Goal: Check status: Check status

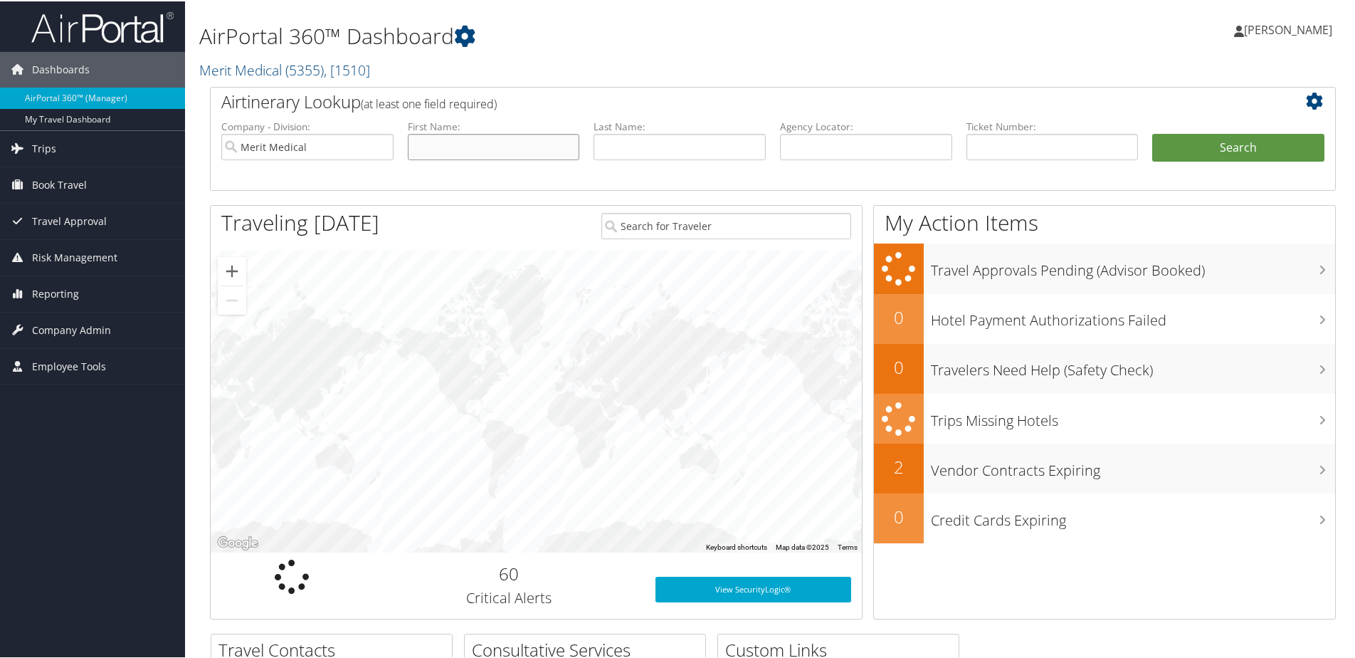
click at [455, 146] on input "text" at bounding box center [494, 145] width 172 height 26
type input "[PERSON_NAME]"
click at [1152, 132] on button "Search" at bounding box center [1238, 146] width 172 height 28
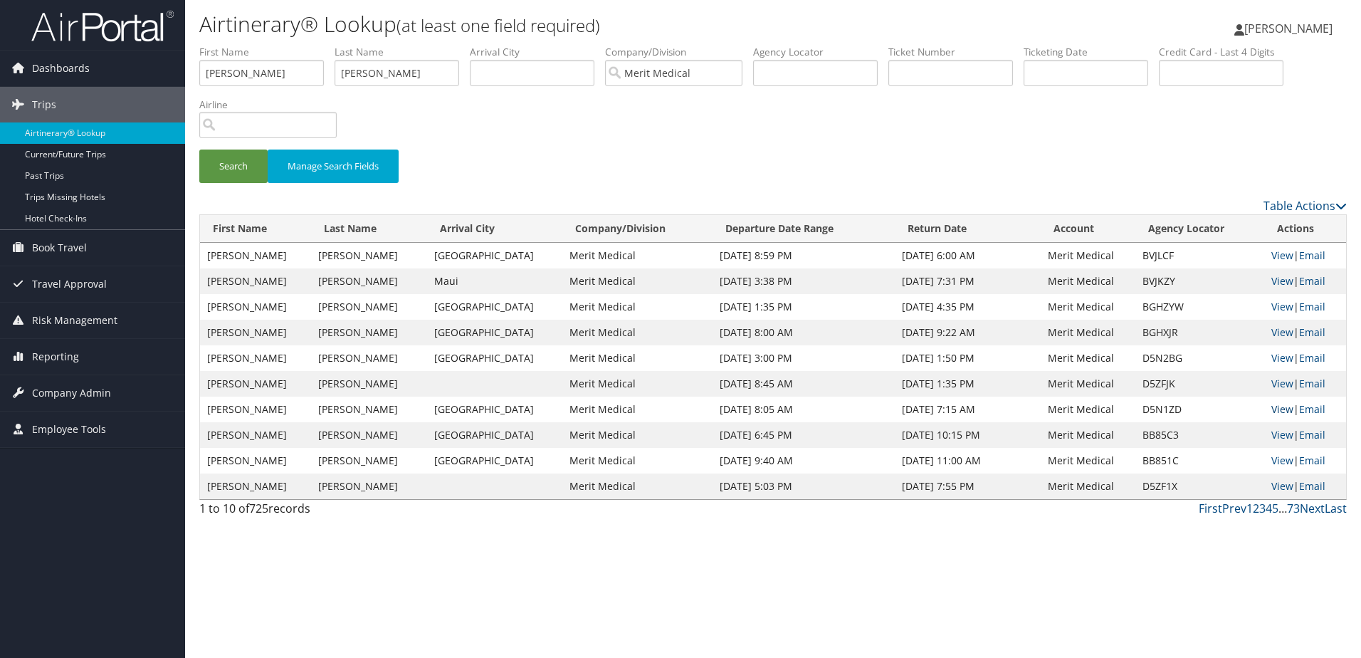
click at [1274, 407] on link "View" at bounding box center [1282, 409] width 22 height 14
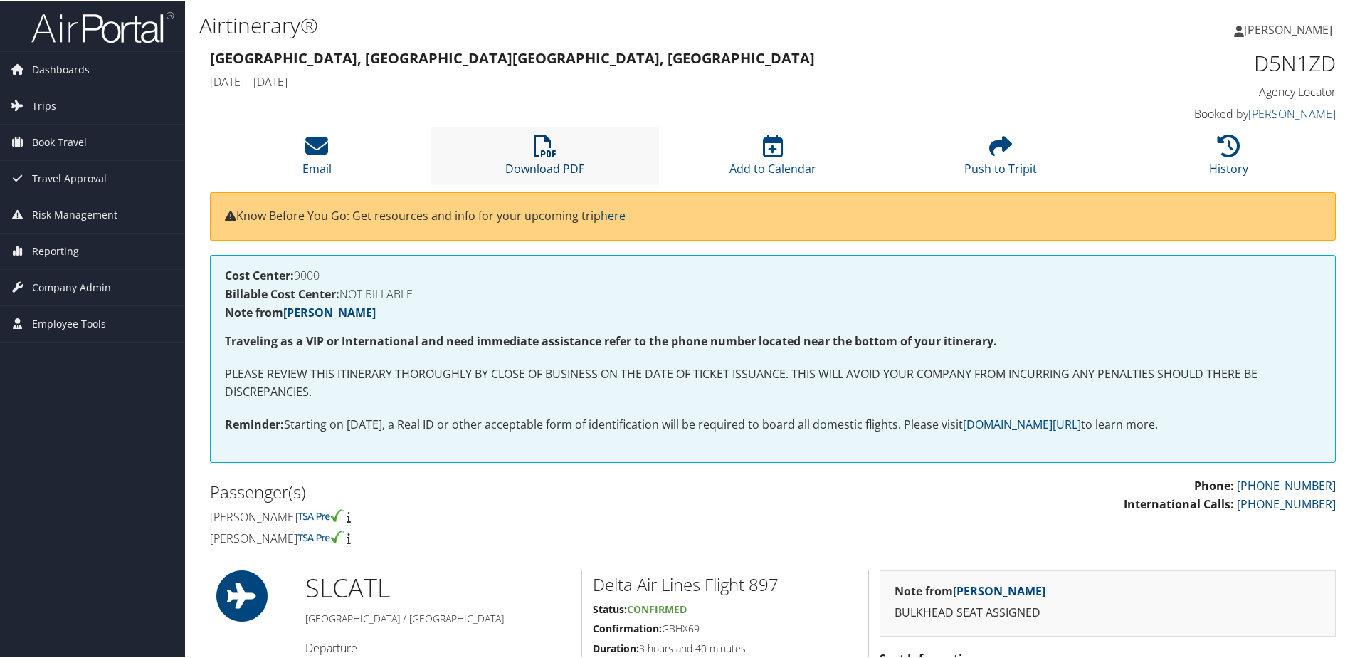
click at [540, 152] on icon at bounding box center [545, 144] width 23 height 23
